Goal: Navigation & Orientation: Understand site structure

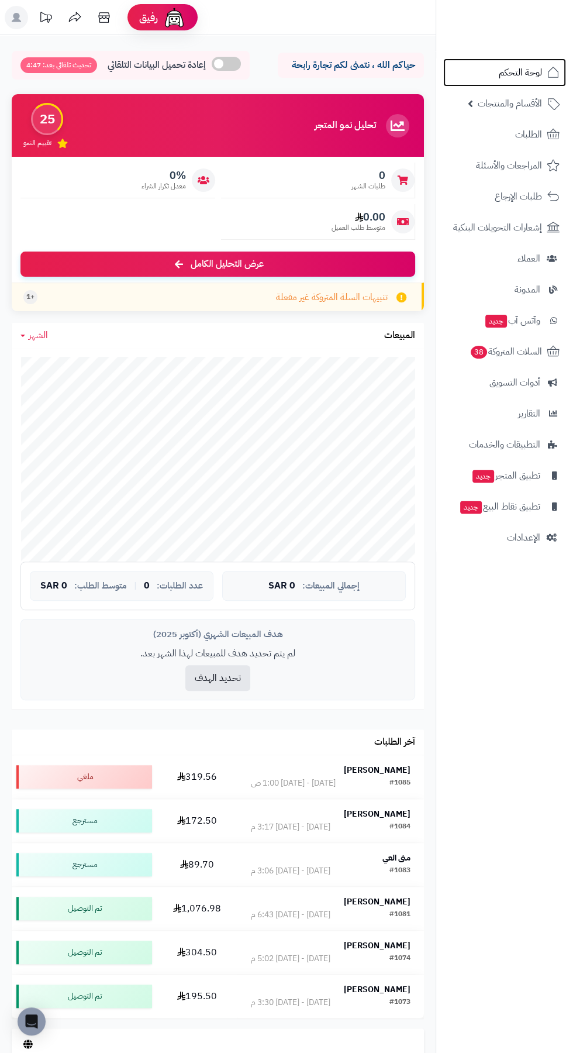
click at [505, 75] on span "لوحة التحكم" at bounding box center [520, 72] width 43 height 16
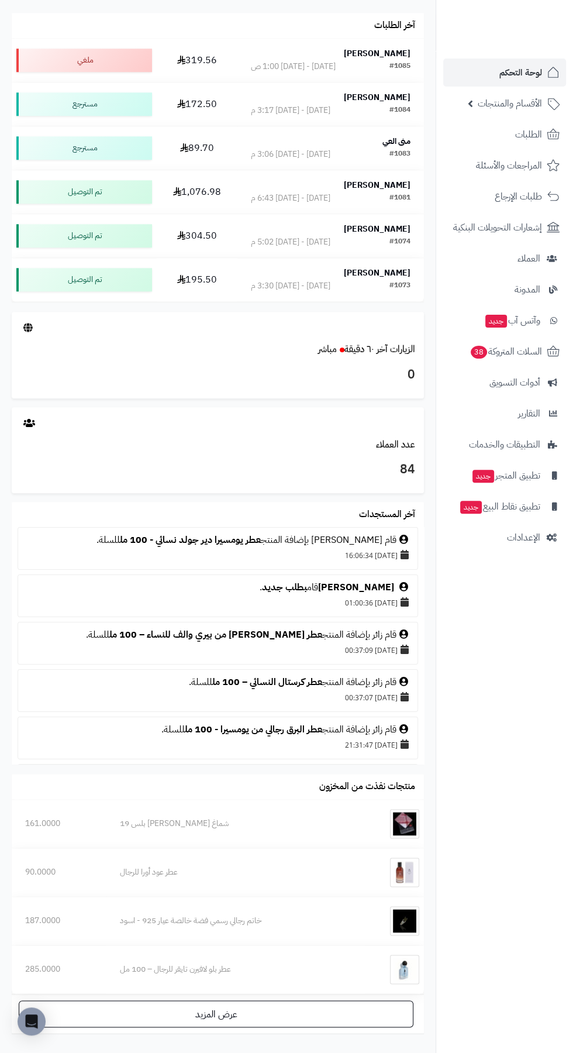
scroll to position [787, 0]
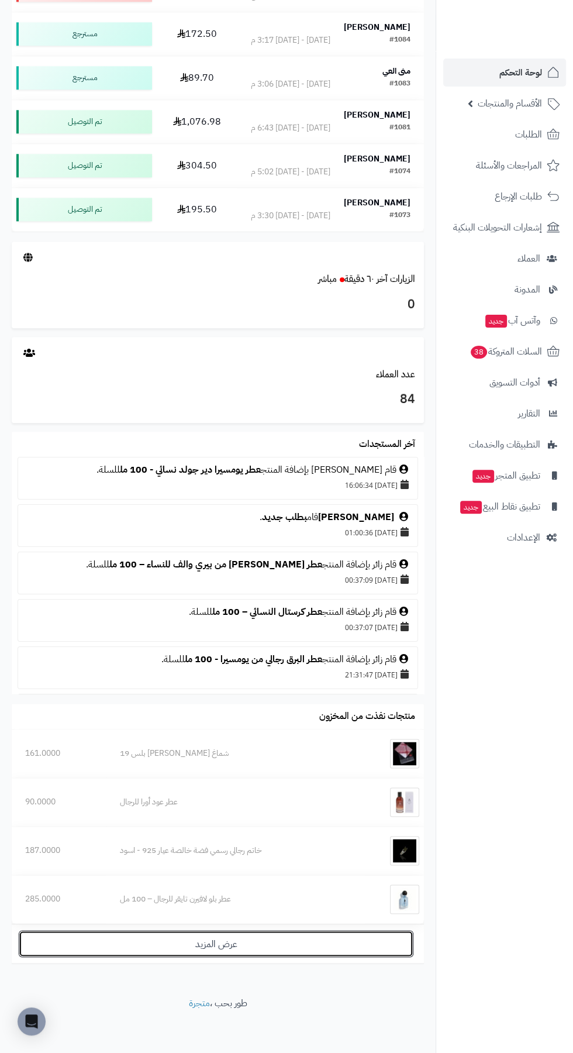
click at [352, 940] on link "عرض المزيد" at bounding box center [216, 943] width 395 height 27
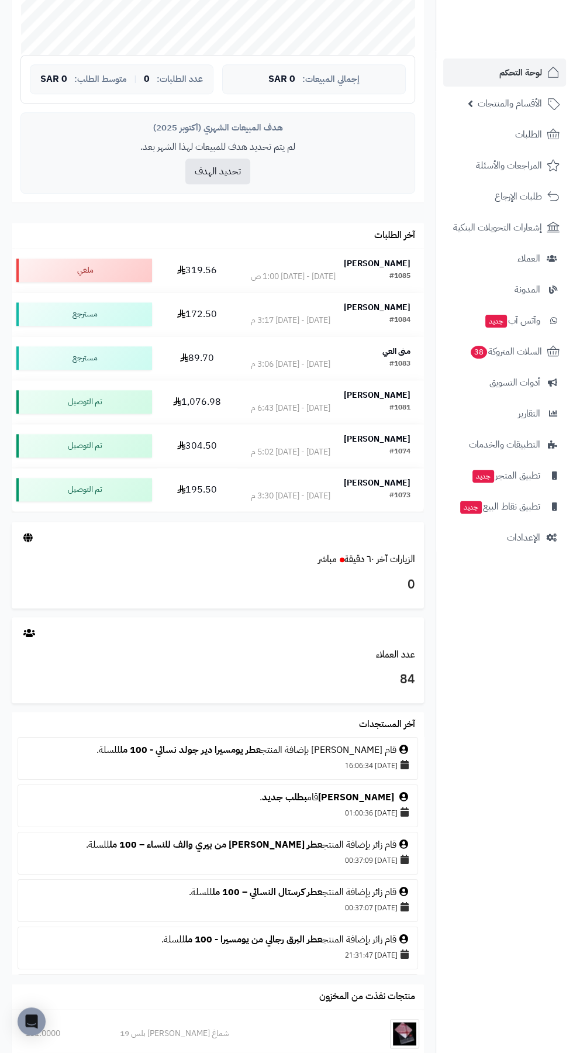
scroll to position [538, 0]
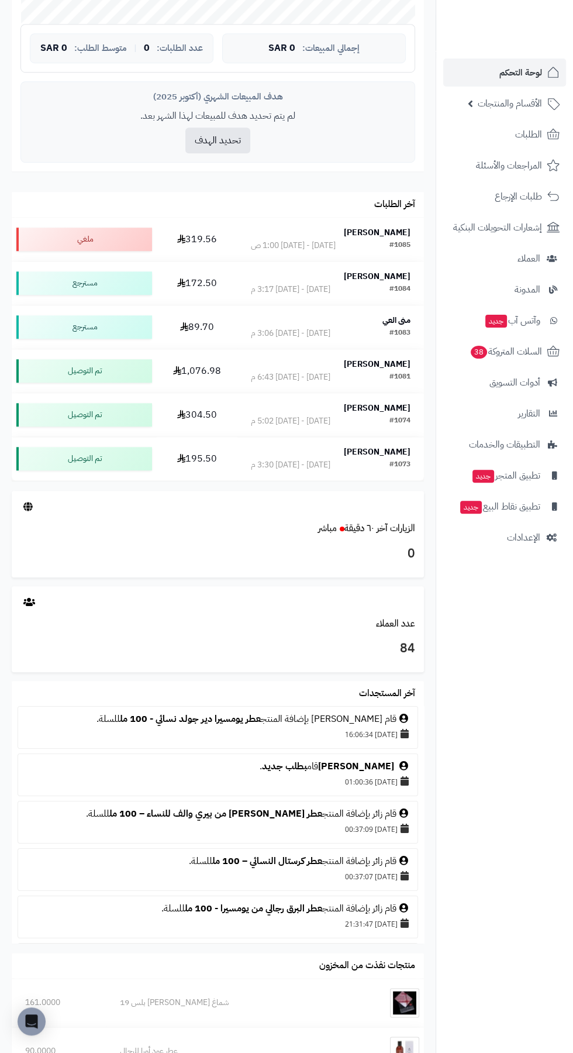
click at [16, 512] on div at bounding box center [218, 506] width 412 height 31
click at [180, 534] on div "الزيارات آخر ٦٠ دقيقة مباشر" at bounding box center [218, 528] width 412 height 13
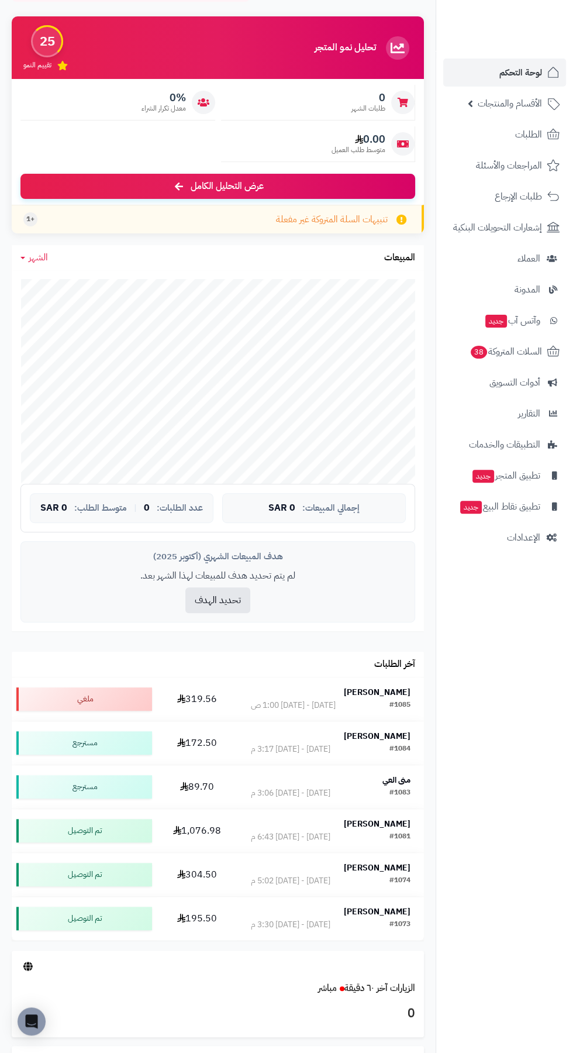
scroll to position [0, 0]
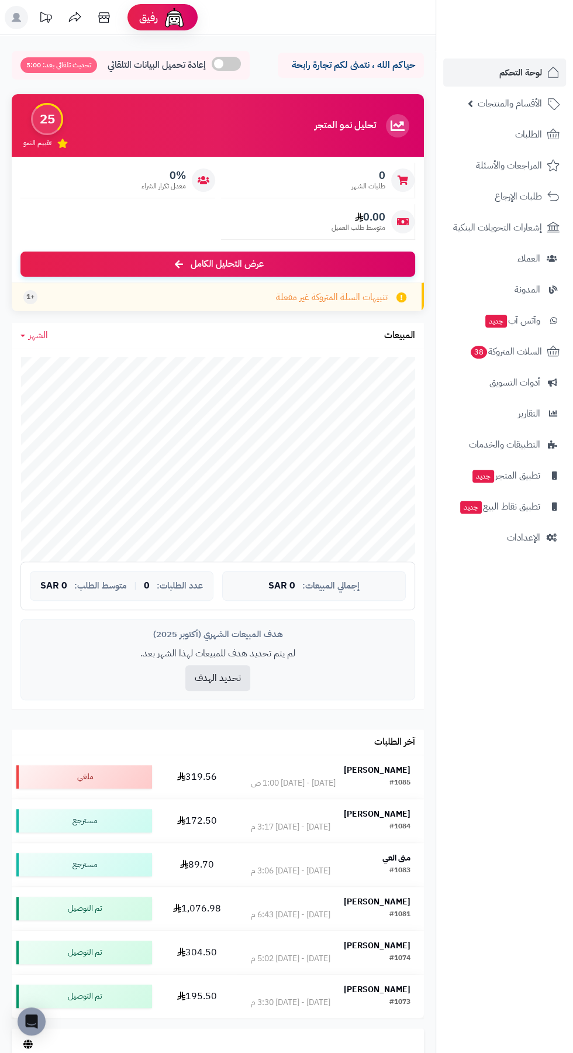
click at [539, 107] on span "الأقسام والمنتجات" at bounding box center [510, 103] width 64 height 16
